Goal: Task Accomplishment & Management: Manage account settings

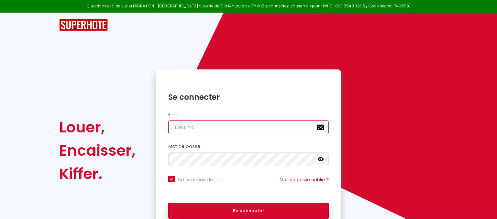
click at [265, 131] on input "email" at bounding box center [248, 128] width 160 height 14
type input "[EMAIL_ADDRESS][DOMAIN_NAME]"
checkbox input "true"
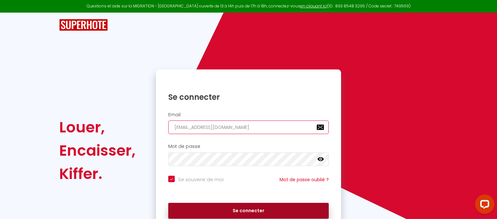
type input "[EMAIL_ADDRESS][DOMAIN_NAME]"
click at [254, 208] on button "Se connecter" at bounding box center [248, 211] width 160 height 16
checkbox input "true"
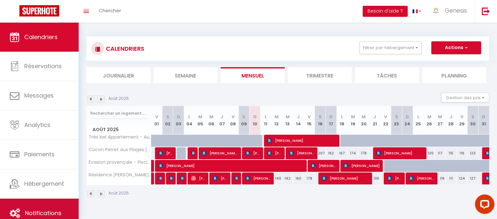
scroll to position [9, 0]
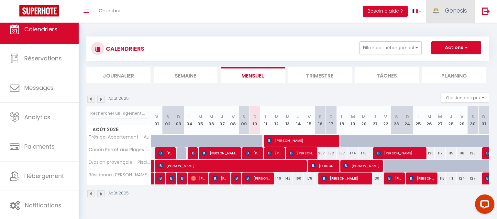
click at [442, 9] on link "Genesis" at bounding box center [450, 11] width 49 height 23
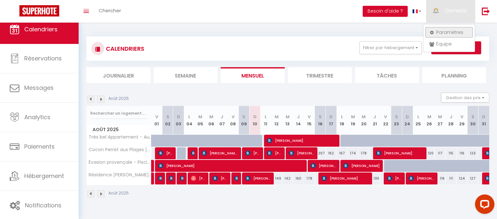
click at [441, 29] on link "Paramètres" at bounding box center [449, 32] width 48 height 11
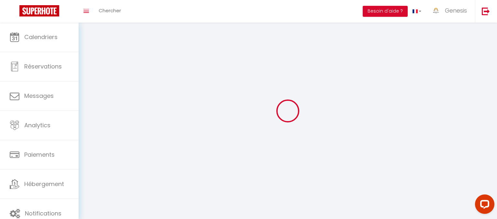
select select
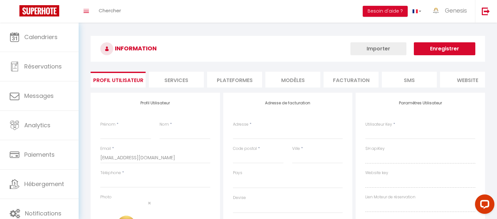
type input "Genesis"
type input "Home"
type input "0650916039"
type input "[STREET_ADDRESS]"
type input "78520"
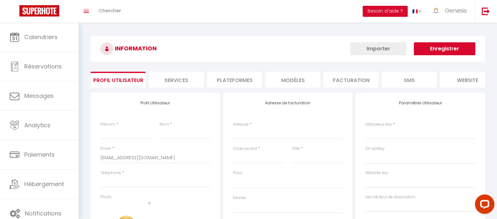
type input "Limay"
type input "kK0kI31RRItmXC1D7isKLz3mg"
type input "OQnQUze8F4JBhZnzljVujiujE"
type input "[URL][DOMAIN_NAME]"
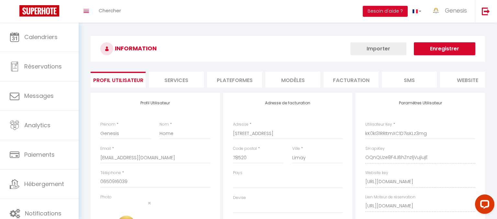
select select "28"
select select "fr"
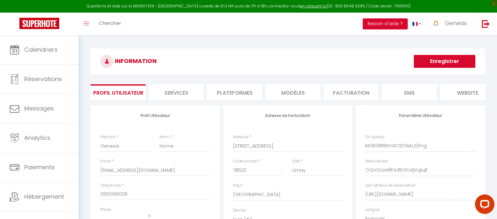
click at [247, 94] on li "Plateformes" at bounding box center [234, 92] width 55 height 16
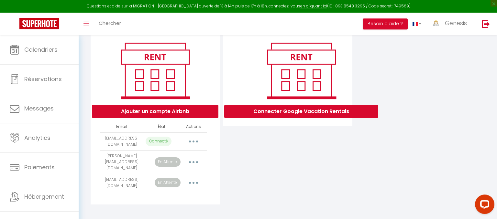
scroll to position [77, 0]
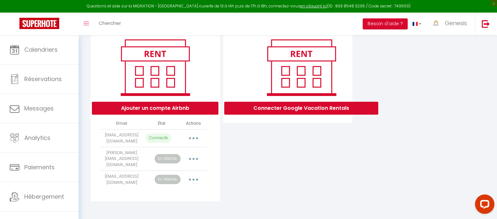
click at [190, 141] on button "button" at bounding box center [193, 138] width 18 height 10
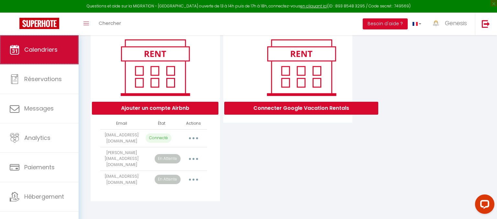
click at [45, 53] on span "Calendriers" at bounding box center [40, 50] width 33 height 8
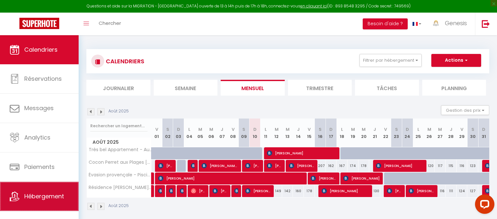
click at [59, 198] on span "Hébergement" at bounding box center [44, 196] width 40 height 8
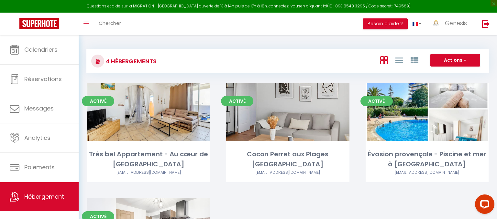
scroll to position [9, 0]
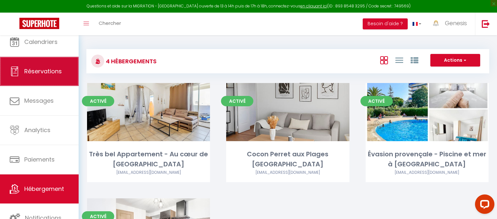
click at [49, 71] on span "Réservations" at bounding box center [43, 71] width 38 height 8
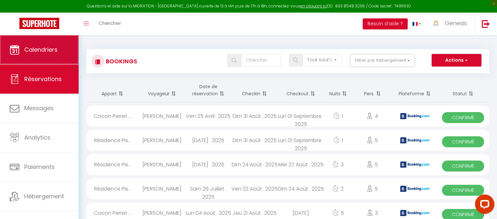
click at [44, 54] on span "Calendriers" at bounding box center [40, 50] width 33 height 8
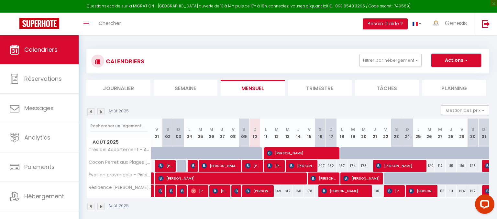
click at [445, 64] on button "Actions" at bounding box center [456, 60] width 50 height 13
click at [445, 94] on link "Importer les réservations" at bounding box center [449, 95] width 56 height 10
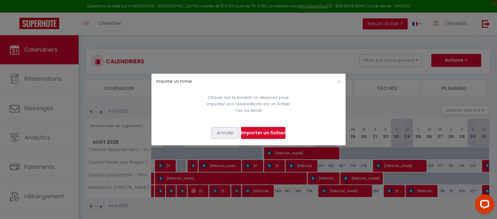
click at [228, 131] on button "Annuler" at bounding box center [225, 133] width 27 height 11
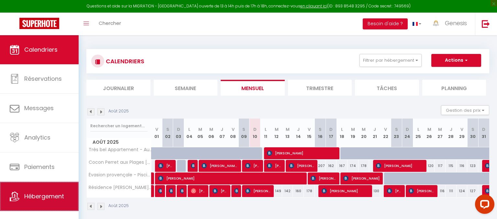
click at [53, 191] on link "Hébergement" at bounding box center [39, 196] width 79 height 29
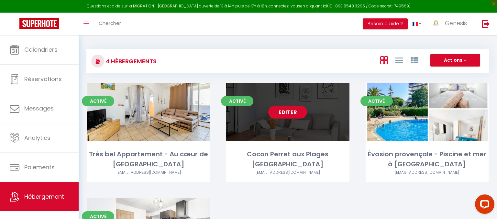
click at [249, 129] on div "Editer" at bounding box center [287, 112] width 123 height 58
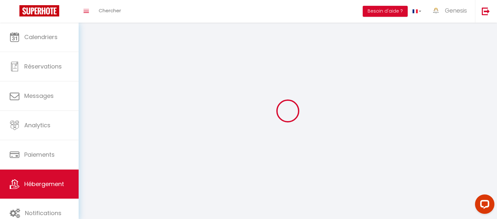
select select "1"
select select
select select "28"
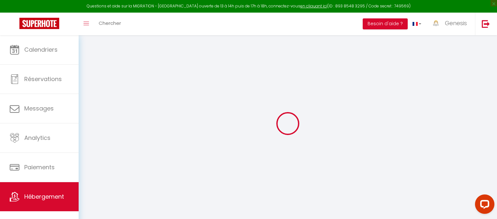
select select
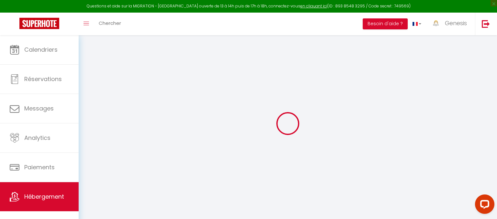
select select
checkbox input "false"
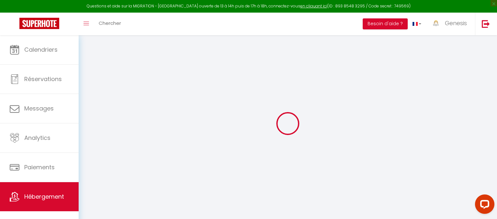
select select
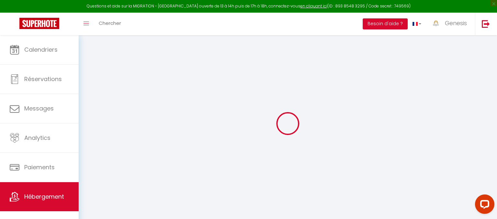
select select
checkbox input "false"
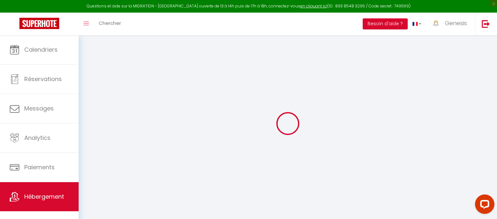
checkbox input "false"
select select
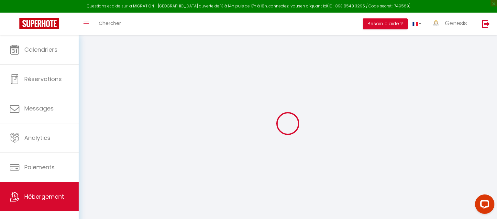
select select
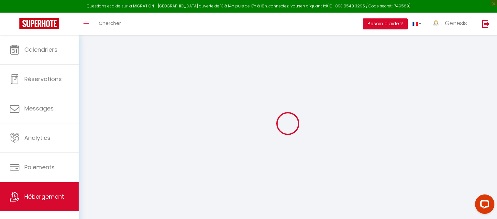
checkbox input "false"
select select
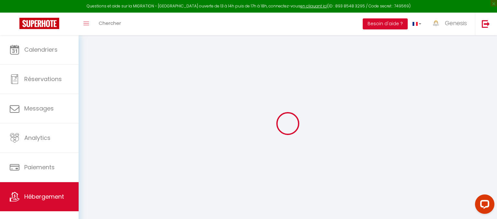
select select
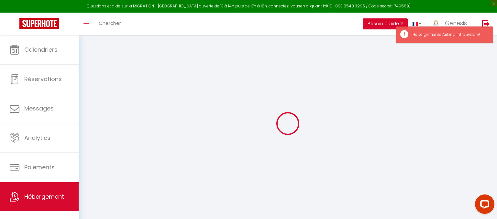
select select
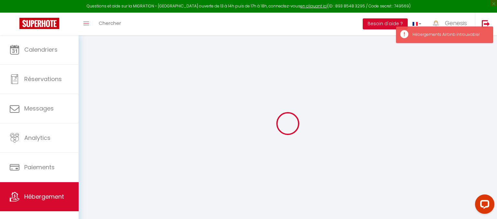
select select
checkbox input "false"
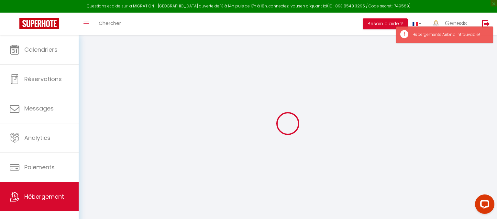
select select
select select "- 2 %"
select select "+ 17 %"
select select
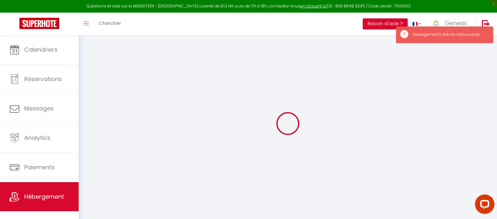
select select
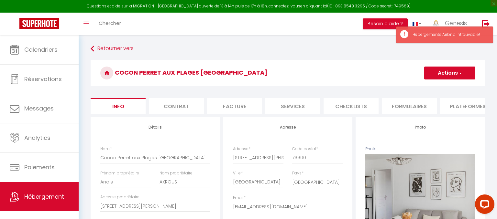
select select
checkbox input "true"
checkbox input "false"
checkbox input "true"
checkbox input "false"
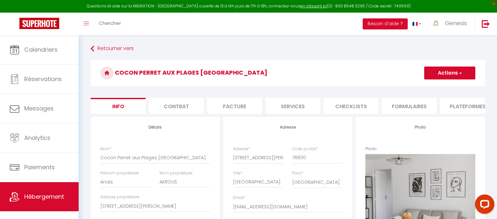
click at [455, 105] on li "Plateformes" at bounding box center [467, 106] width 55 height 16
select select
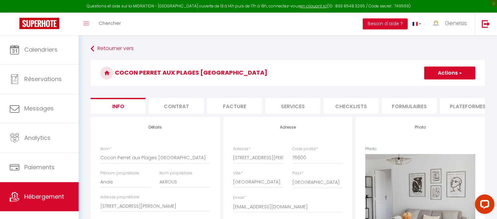
select select
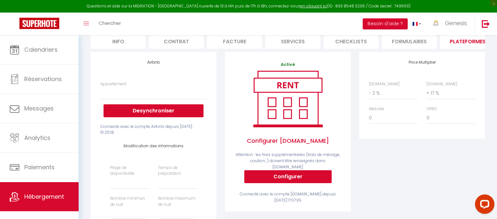
scroll to position [68, 0]
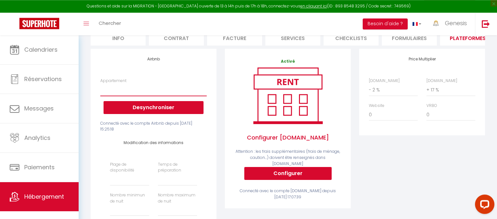
click at [144, 92] on select "Appartement" at bounding box center [153, 90] width 106 height 12
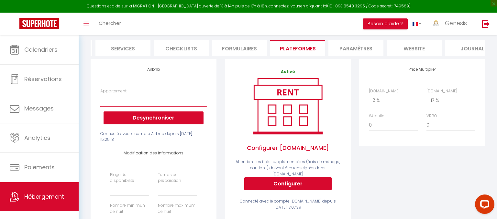
scroll to position [0, 188]
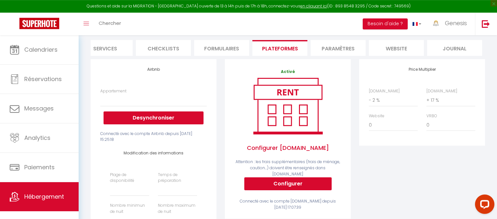
click at [333, 42] on li "Paramètres" at bounding box center [338, 48] width 55 height 16
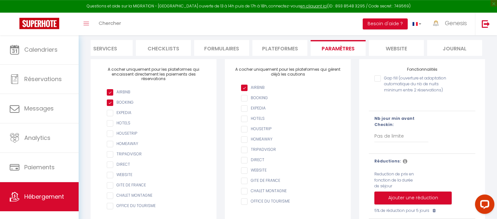
click at [263, 49] on li "Plateformes" at bounding box center [279, 48] width 55 height 16
select select
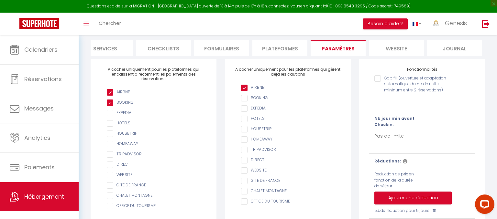
select select
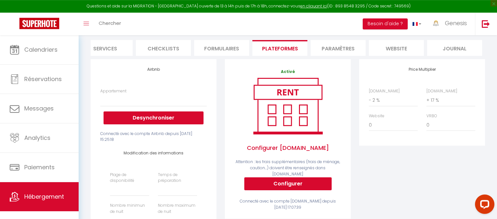
click at [226, 49] on li "Formulaires" at bounding box center [221, 48] width 55 height 16
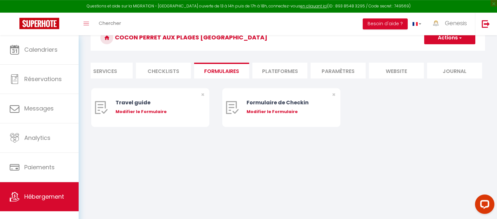
scroll to position [35, 0]
click at [163, 71] on li "Checklists" at bounding box center [163, 71] width 55 height 16
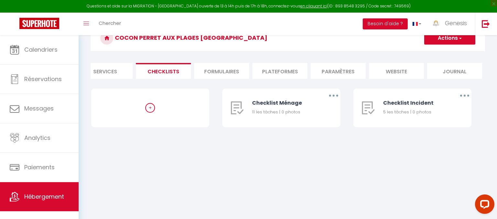
click at [113, 69] on li "Services" at bounding box center [105, 71] width 55 height 16
select select
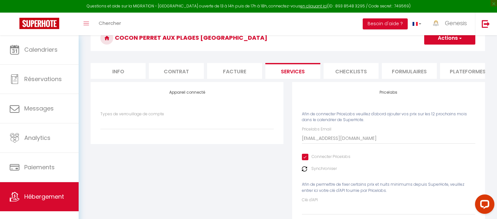
click at [228, 71] on li "Facture" at bounding box center [234, 71] width 55 height 16
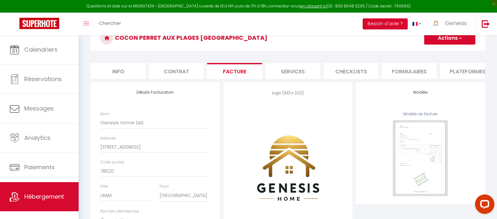
click at [167, 71] on li "Contrat" at bounding box center [176, 71] width 55 height 16
select select
checkbox input "true"
checkbox input "false"
checkbox input "true"
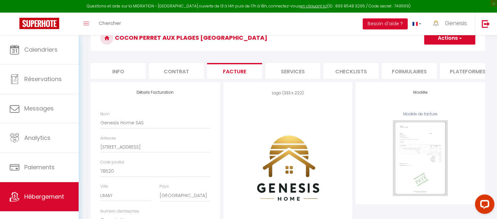
checkbox input "false"
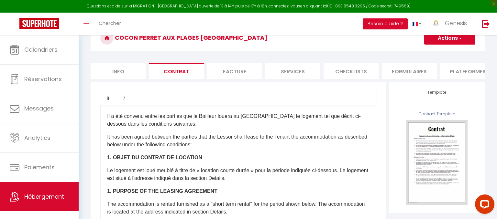
click at [118, 72] on li "Info" at bounding box center [118, 71] width 55 height 16
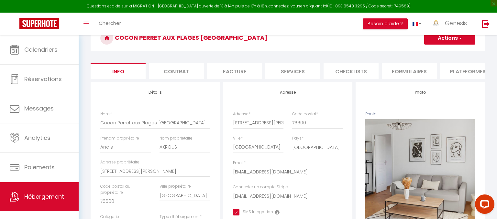
select select
checkbox input "true"
checkbox input "false"
checkbox input "true"
checkbox input "false"
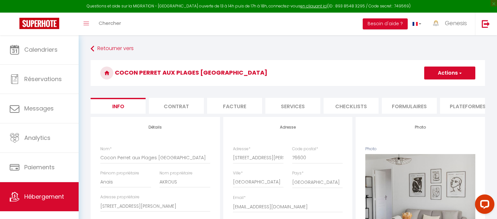
click at [187, 103] on li "Contrat" at bounding box center [176, 106] width 55 height 16
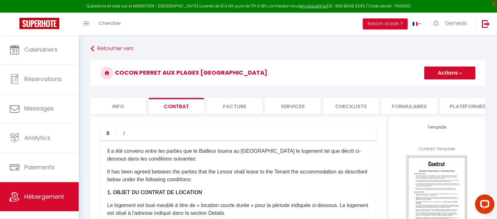
click at [236, 107] on li "Facture" at bounding box center [234, 106] width 55 height 16
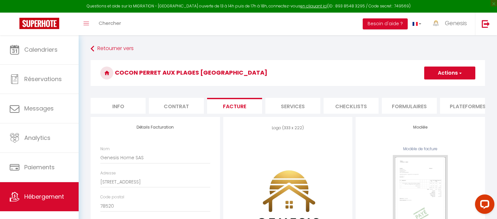
click at [286, 106] on li "Services" at bounding box center [292, 106] width 55 height 16
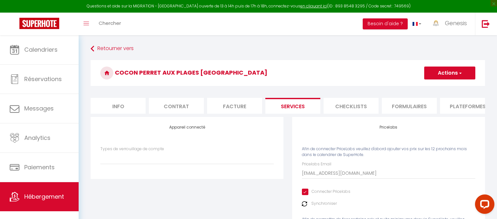
select select
click at [100, 152] on select "Types de verrouillage de compte" at bounding box center [186, 158] width 173 height 12
click at [205, 162] on select "Types de verrouillage de compte" at bounding box center [186, 158] width 173 height 12
click at [455, 104] on li "Plateformes" at bounding box center [467, 106] width 55 height 16
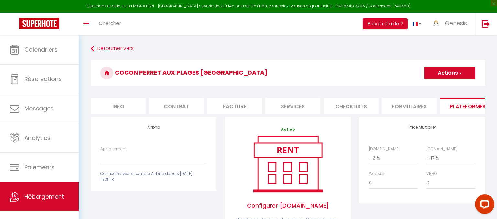
select select
